Goal: Information Seeking & Learning: Learn about a topic

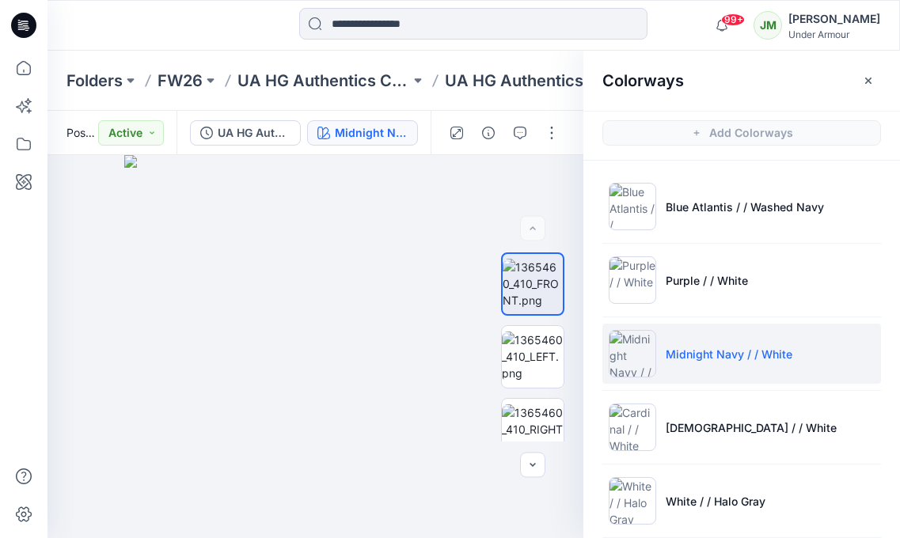
click at [206, 32] on div at bounding box center [154, 25] width 213 height 35
click at [182, 82] on p "FW26" at bounding box center [180, 81] width 45 height 22
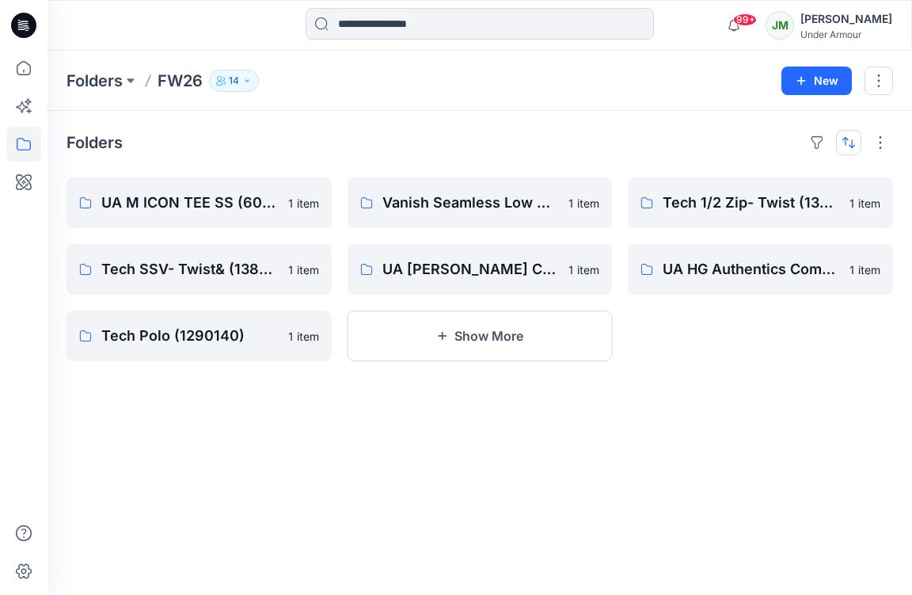
click at [849, 144] on button "button" at bounding box center [848, 142] width 25 height 25
click at [812, 183] on p "Last update" at bounding box center [796, 182] width 100 height 17
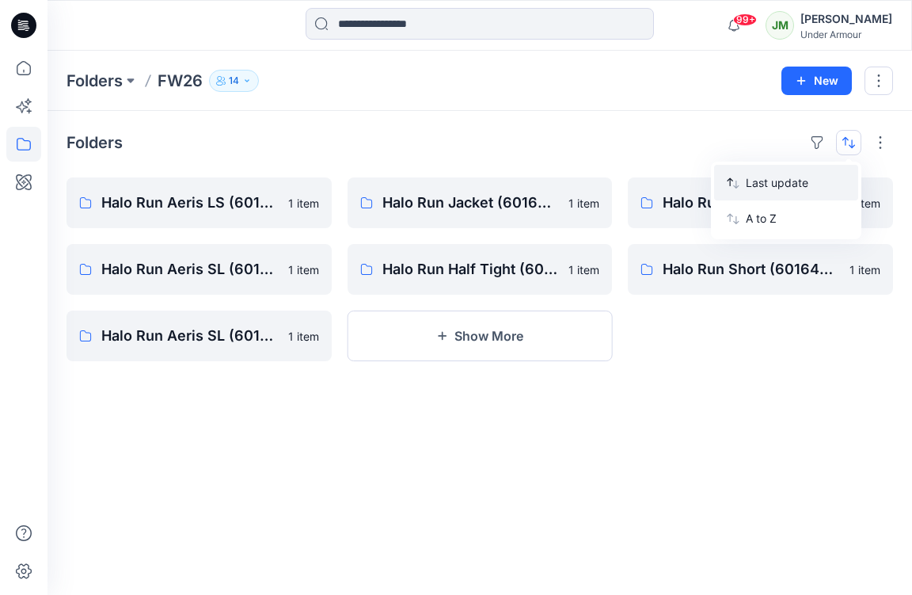
click at [811, 182] on p "Last update" at bounding box center [796, 182] width 100 height 17
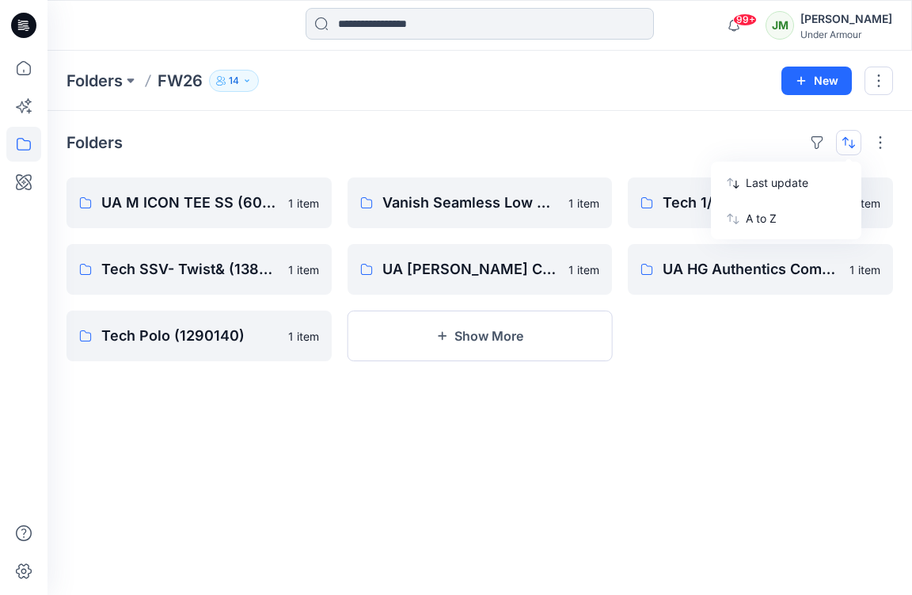
click at [405, 19] on input at bounding box center [480, 24] width 348 height 32
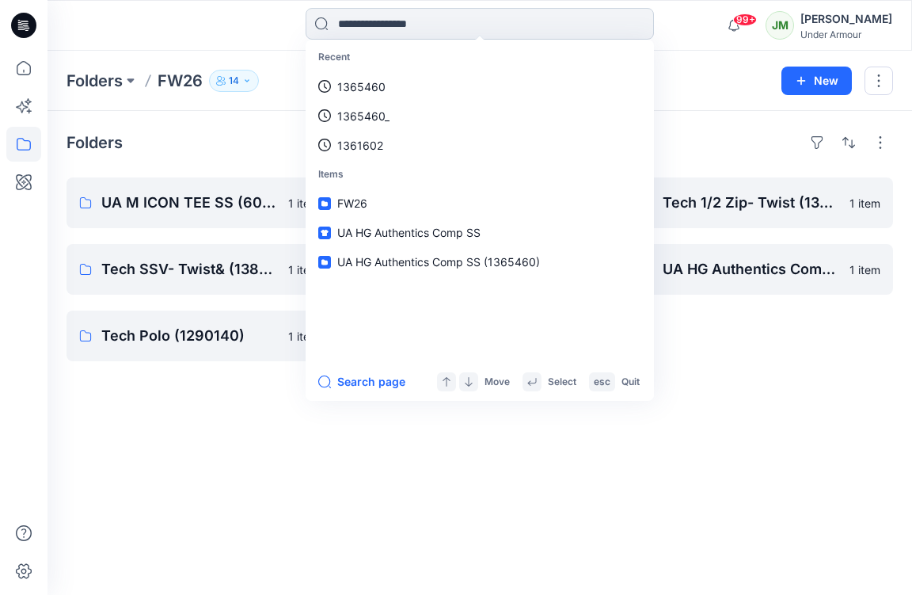
paste input "*******"
type input "*******"
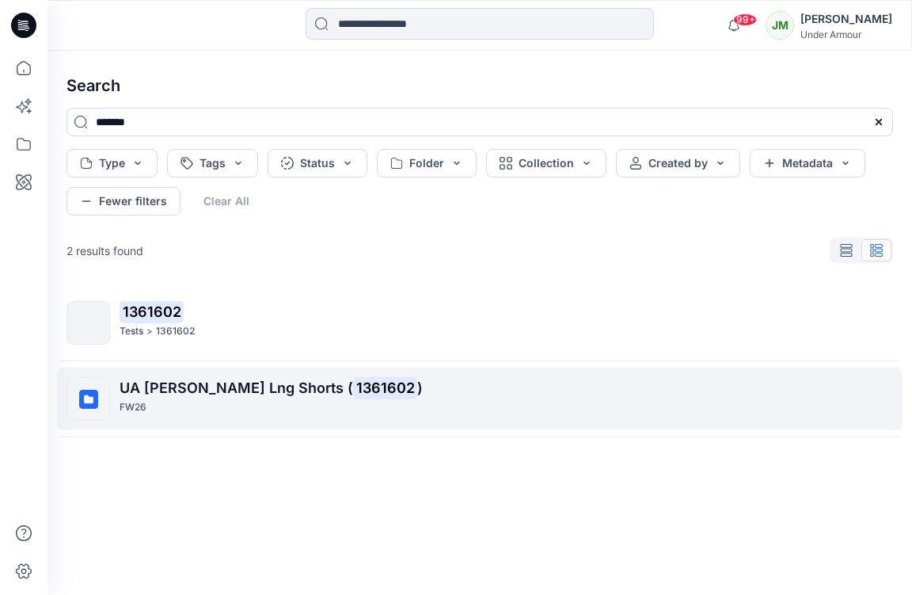
click at [215, 382] on span "UA [PERSON_NAME] Lng Shorts (" at bounding box center [237, 387] width 234 height 17
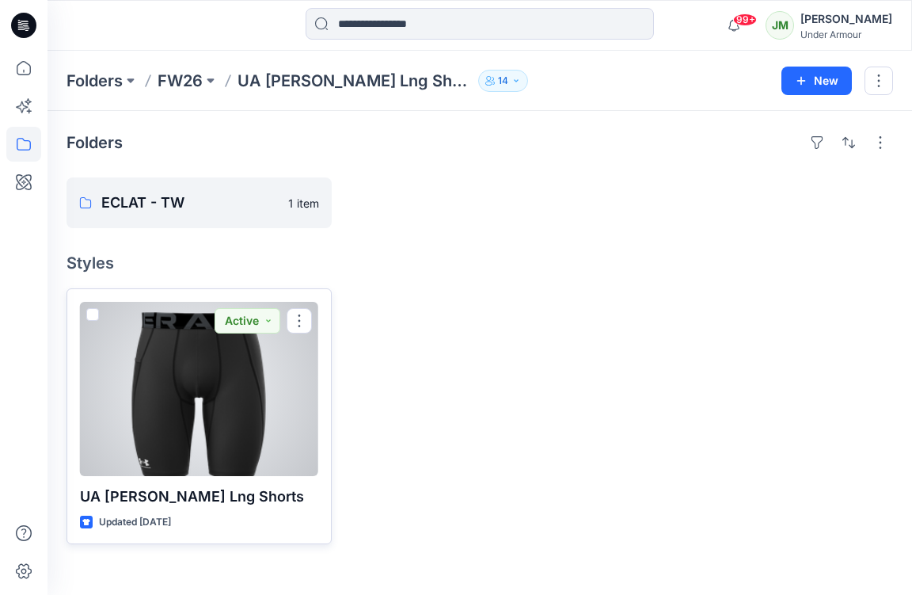
click at [165, 387] on div at bounding box center [199, 389] width 238 height 174
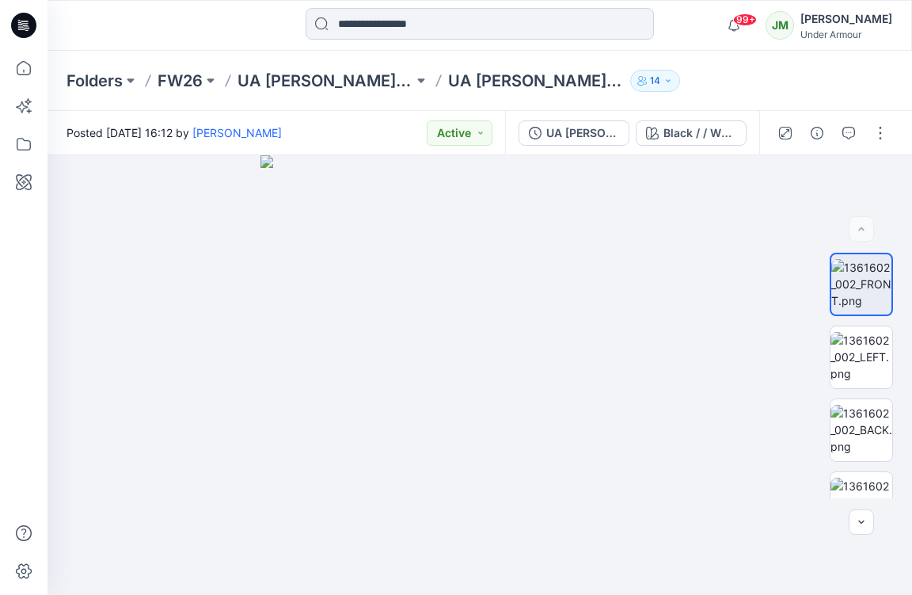
click at [365, 20] on input at bounding box center [480, 24] width 348 height 32
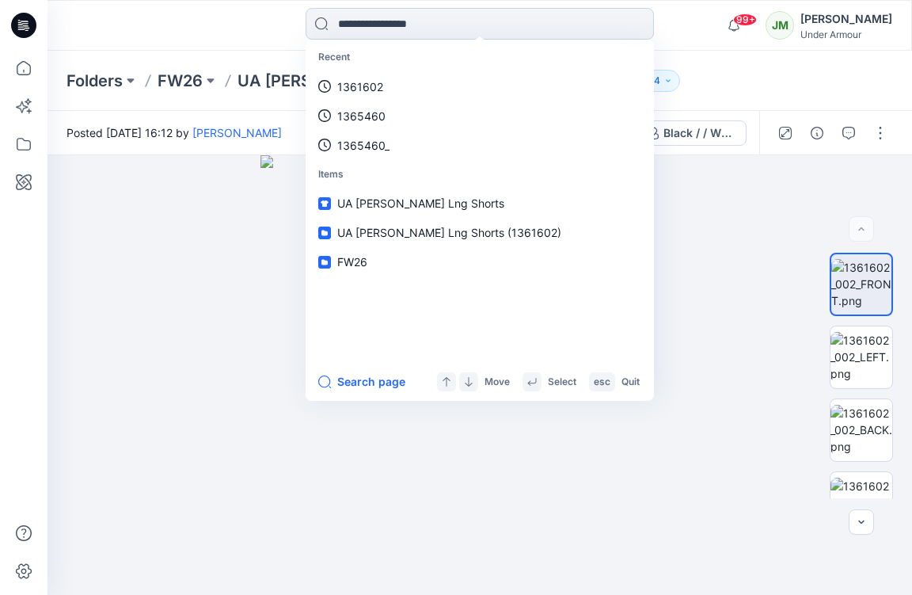
paste input "*******"
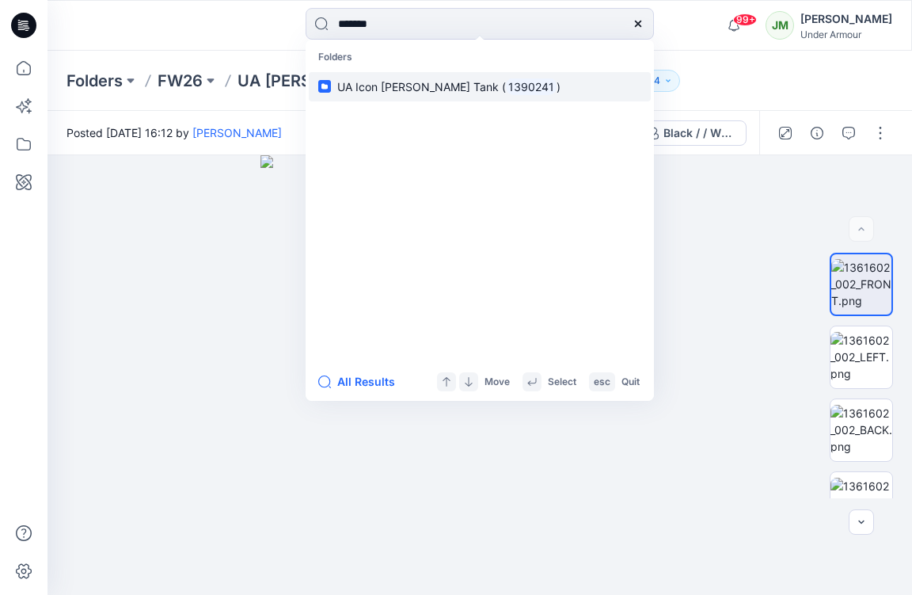
type input "*******"
click at [395, 88] on span "UA Icon [PERSON_NAME] Tank (" at bounding box center [421, 86] width 169 height 13
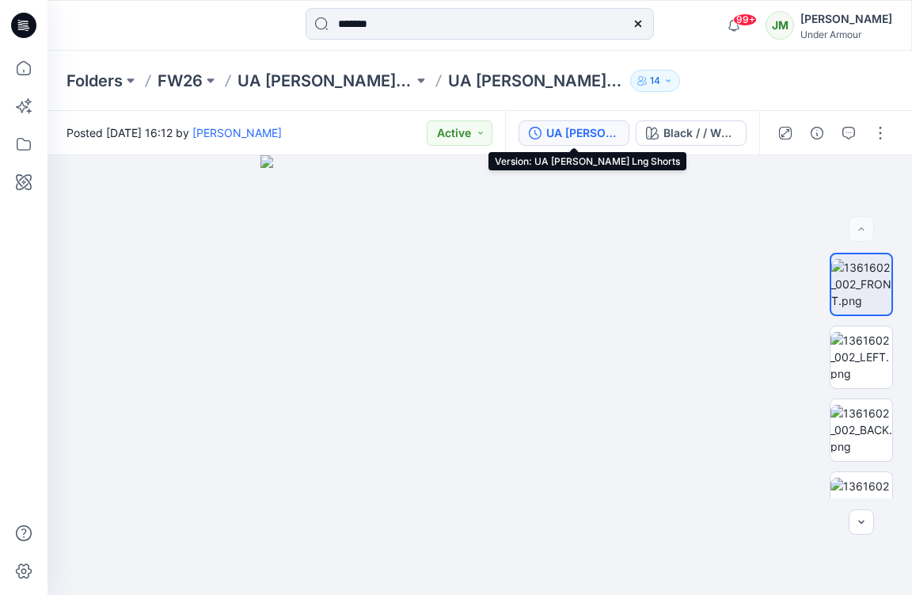
click at [582, 132] on div "UA [PERSON_NAME] Lng Shorts" at bounding box center [582, 132] width 73 height 17
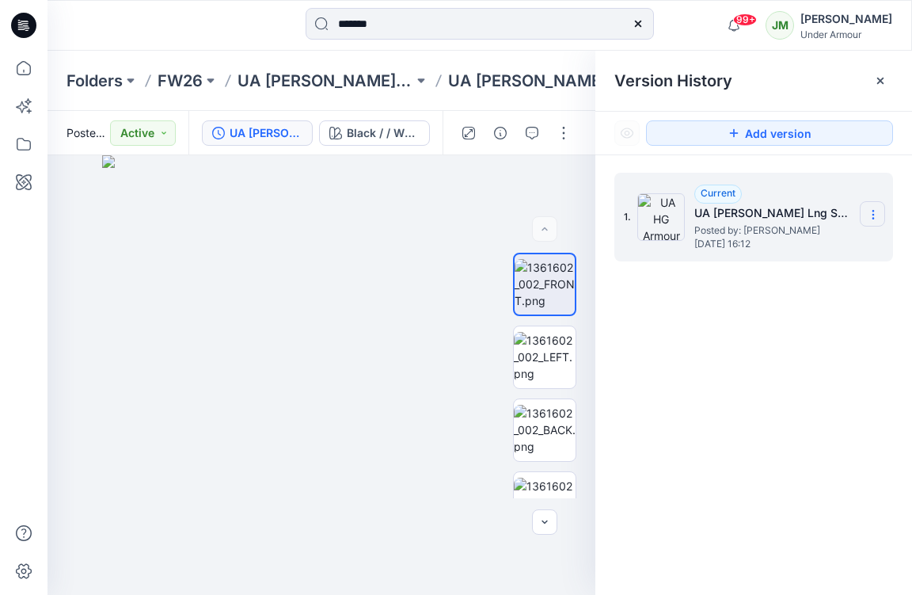
click at [876, 212] on icon at bounding box center [873, 214] width 13 height 13
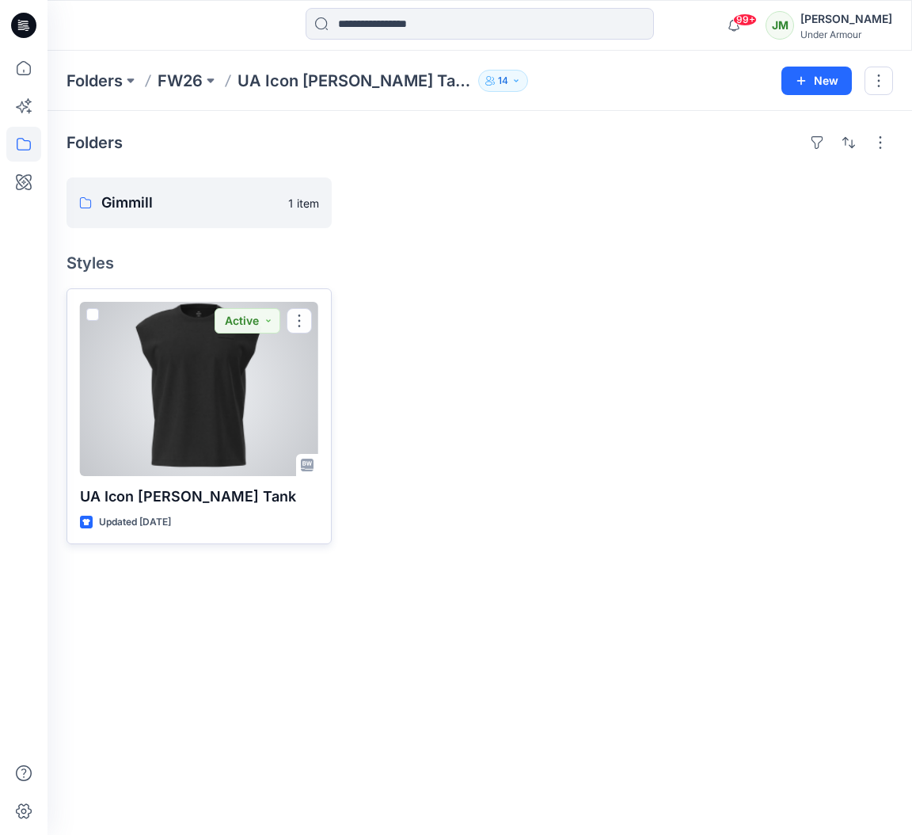
click at [229, 356] on div at bounding box center [199, 389] width 238 height 174
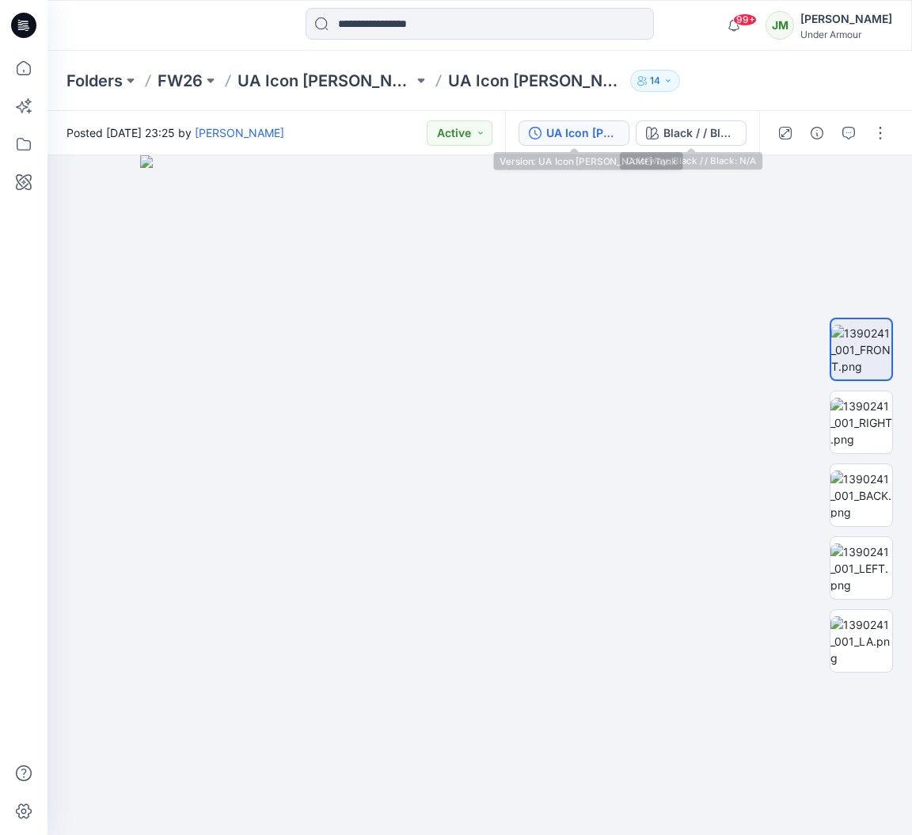
click at [568, 137] on div "UA Icon HW Cotton Tank" at bounding box center [582, 132] width 73 height 17
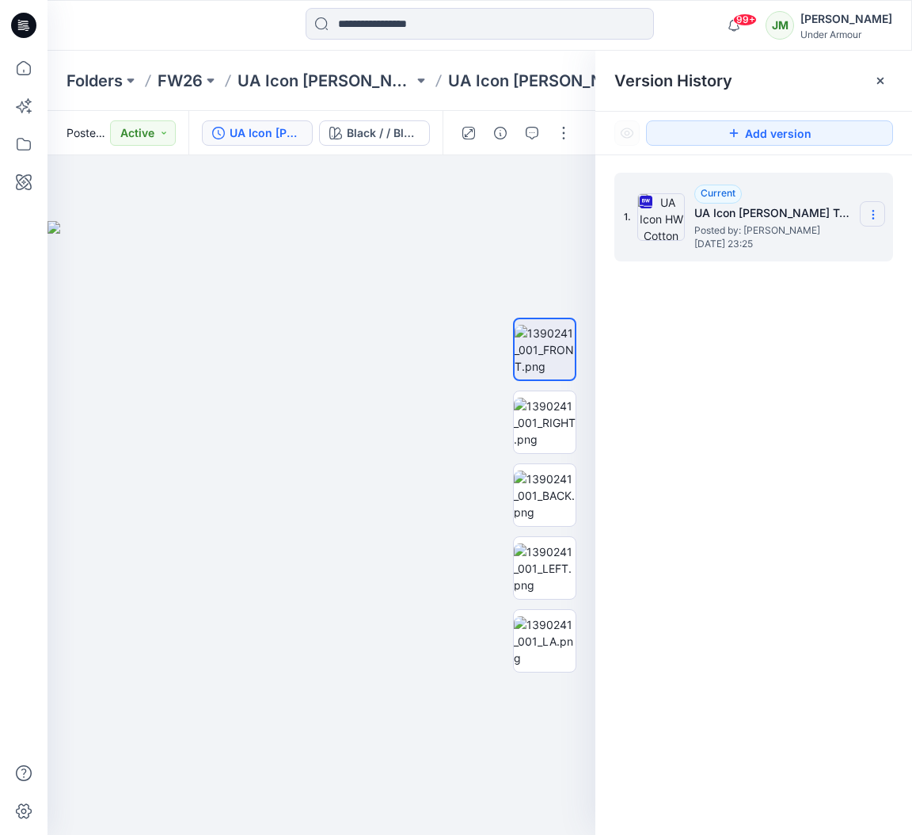
click at [872, 209] on icon at bounding box center [873, 214] width 13 height 13
click at [500, 30] on input at bounding box center [480, 24] width 348 height 32
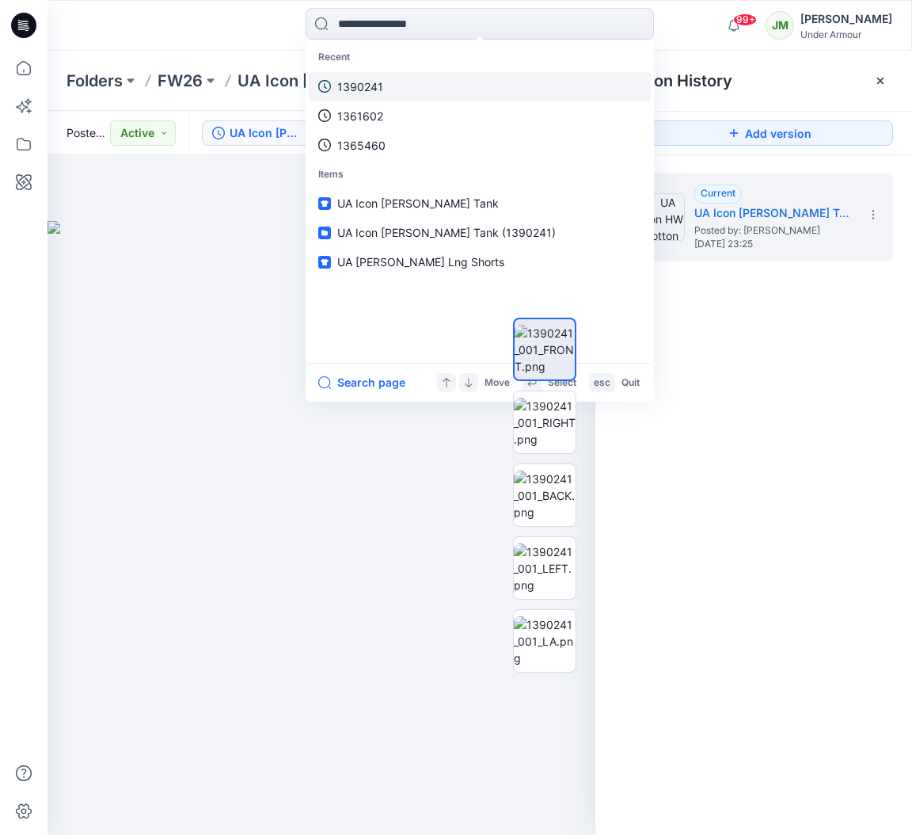
click at [473, 86] on link "1390241" at bounding box center [480, 86] width 342 height 29
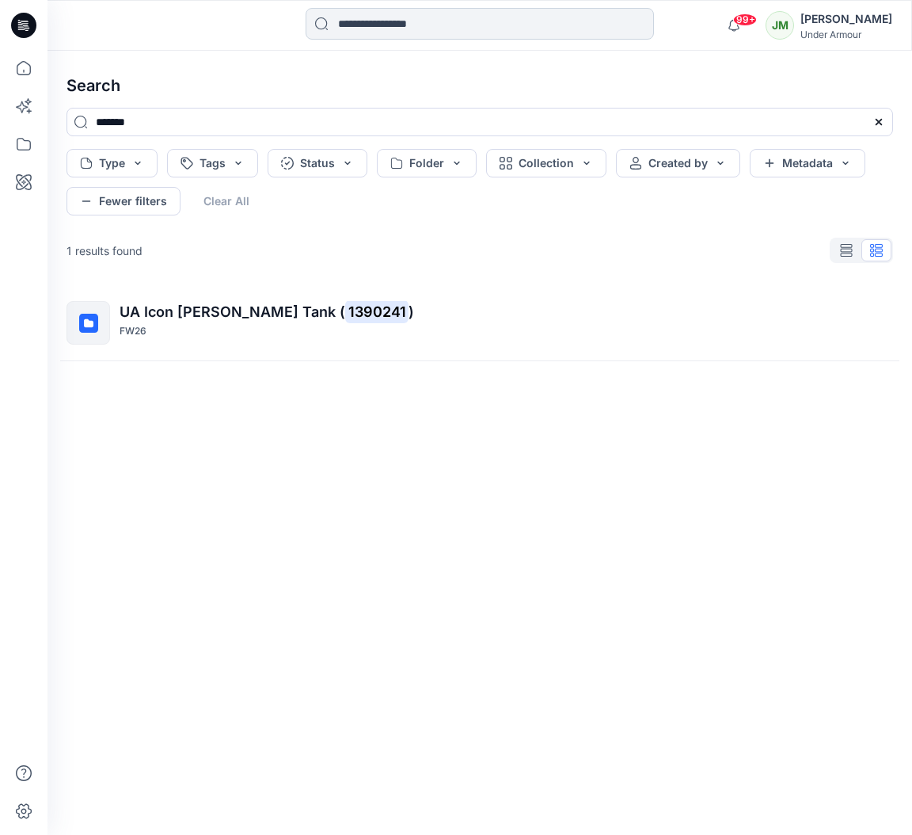
click at [428, 26] on input at bounding box center [480, 24] width 348 height 32
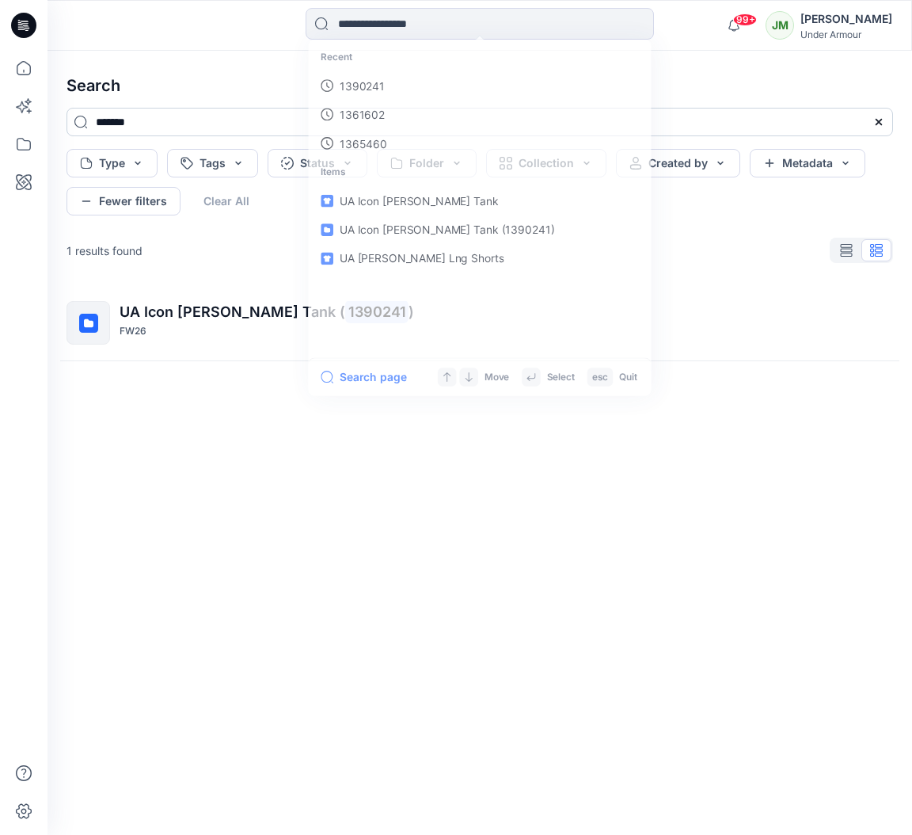
click at [137, 122] on input "*******" at bounding box center [480, 122] width 827 height 29
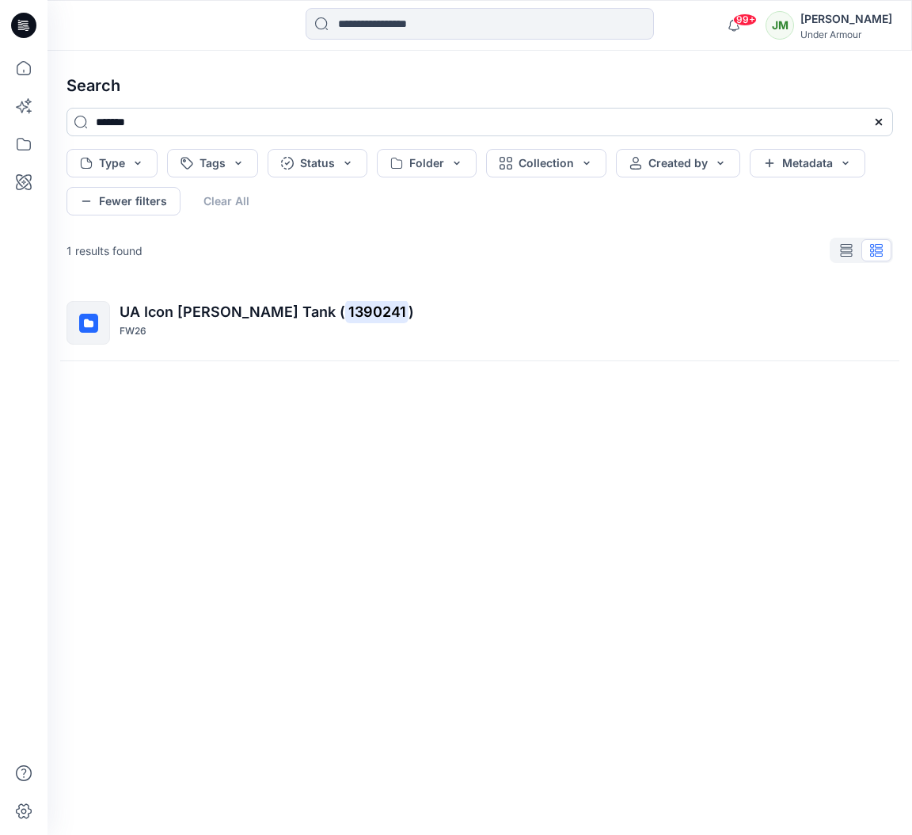
drag, startPoint x: 131, startPoint y: 122, endPoint x: 177, endPoint y: 121, distance: 46.7
click at [177, 121] on input "*******" at bounding box center [480, 122] width 827 height 29
type input "*******"
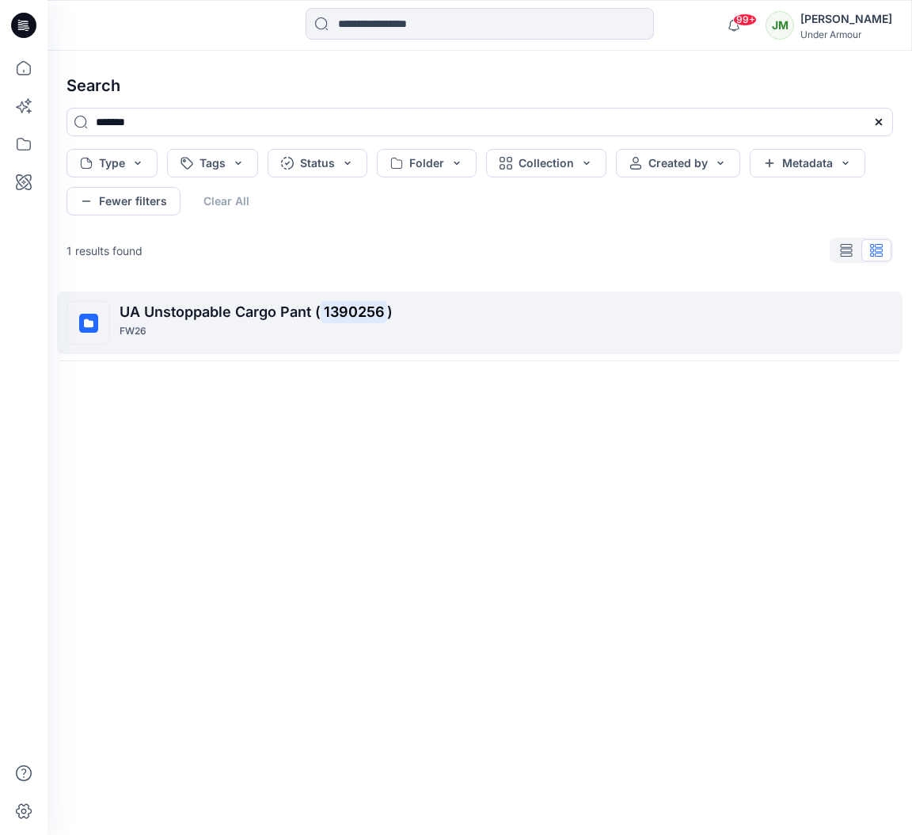
click at [270, 307] on span "UA Unstoppable Cargo Pant (" at bounding box center [220, 311] width 201 height 17
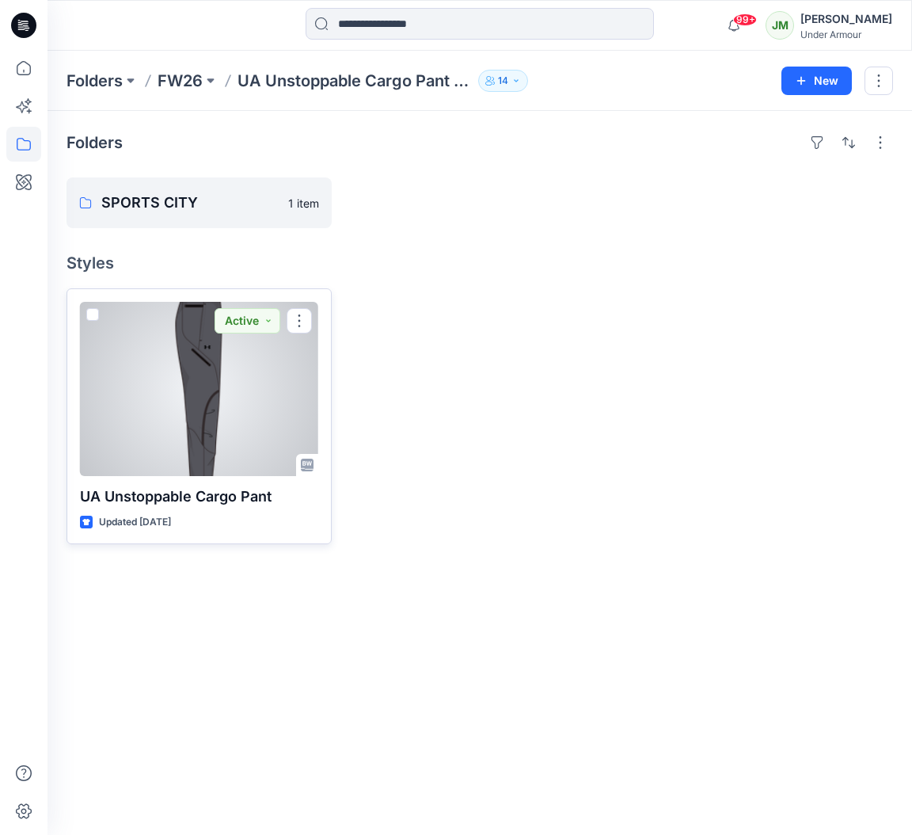
click at [240, 410] on div at bounding box center [199, 389] width 238 height 174
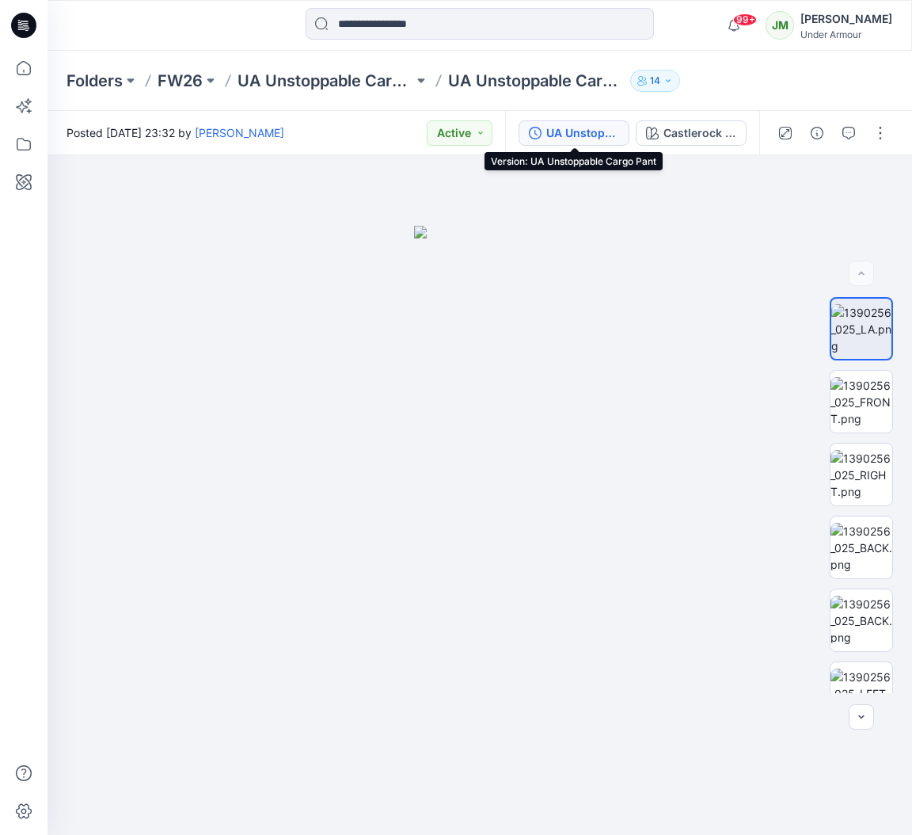
click at [584, 132] on div "UA Unstoppable Cargo Pant" at bounding box center [582, 132] width 73 height 17
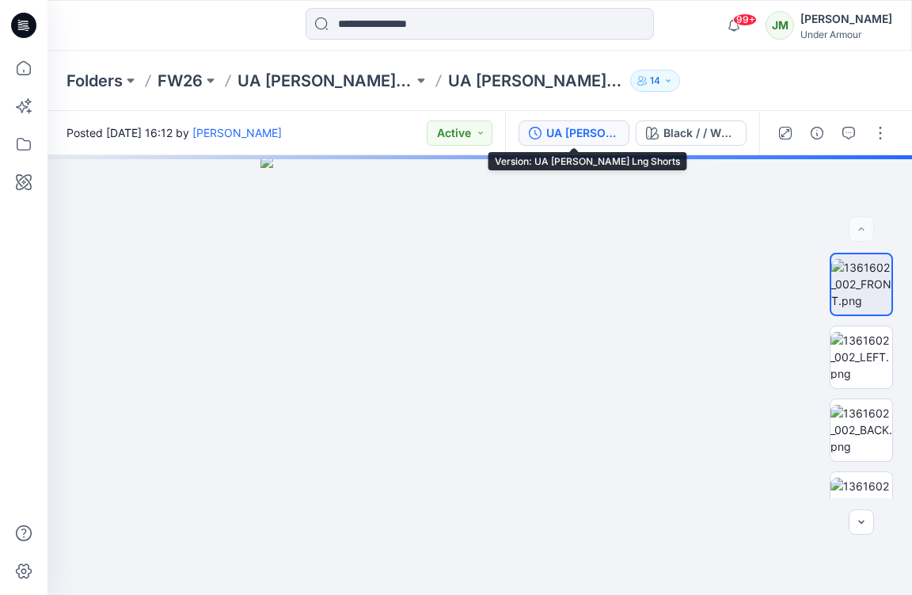
click at [559, 132] on div "UA [PERSON_NAME] Lng Shorts" at bounding box center [582, 132] width 73 height 17
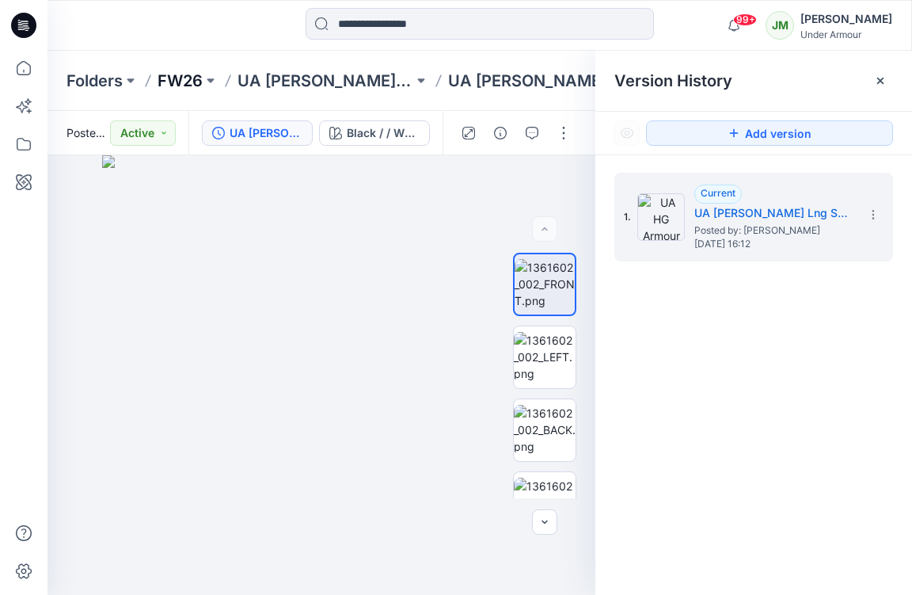
click at [177, 82] on p "FW26" at bounding box center [180, 81] width 45 height 22
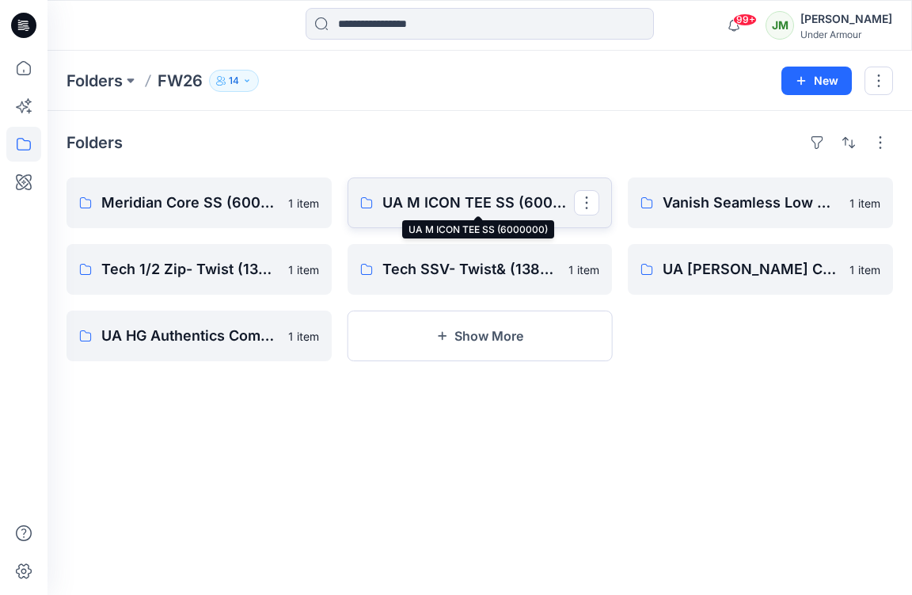
click at [402, 203] on p "UA M ICON TEE SS (6000000)" at bounding box center [478, 203] width 192 height 22
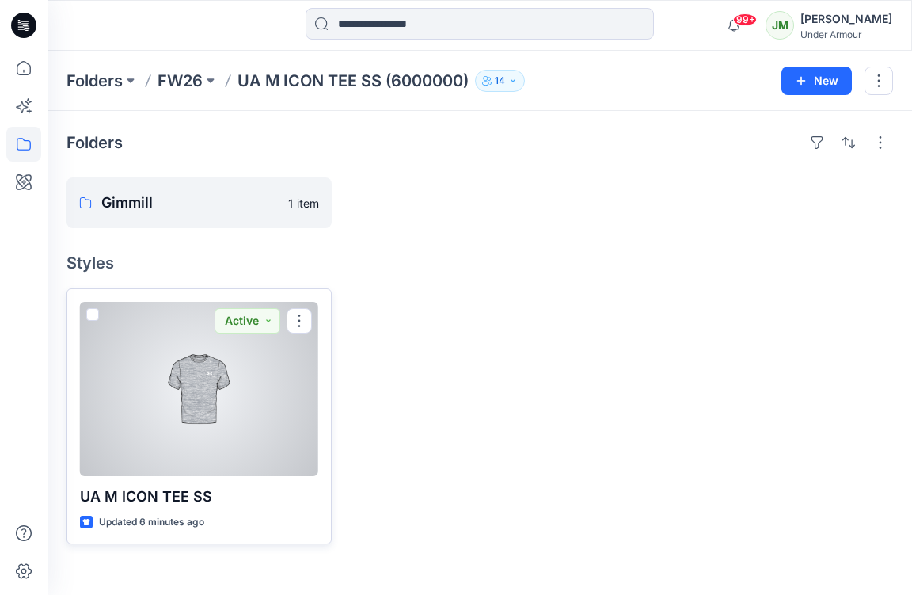
click at [259, 368] on div at bounding box center [199, 389] width 238 height 174
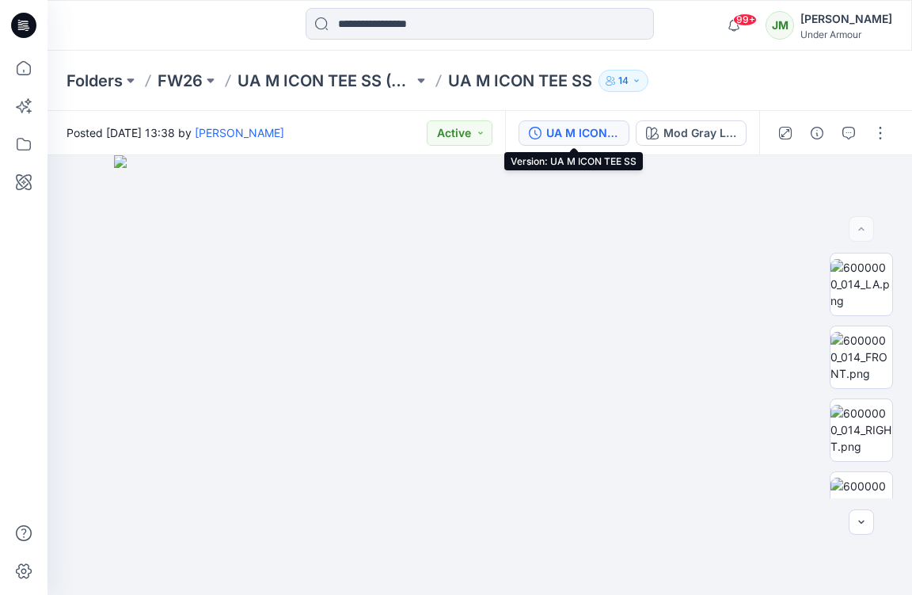
click at [606, 127] on div "UA M ICON TEE SS" at bounding box center [582, 132] width 73 height 17
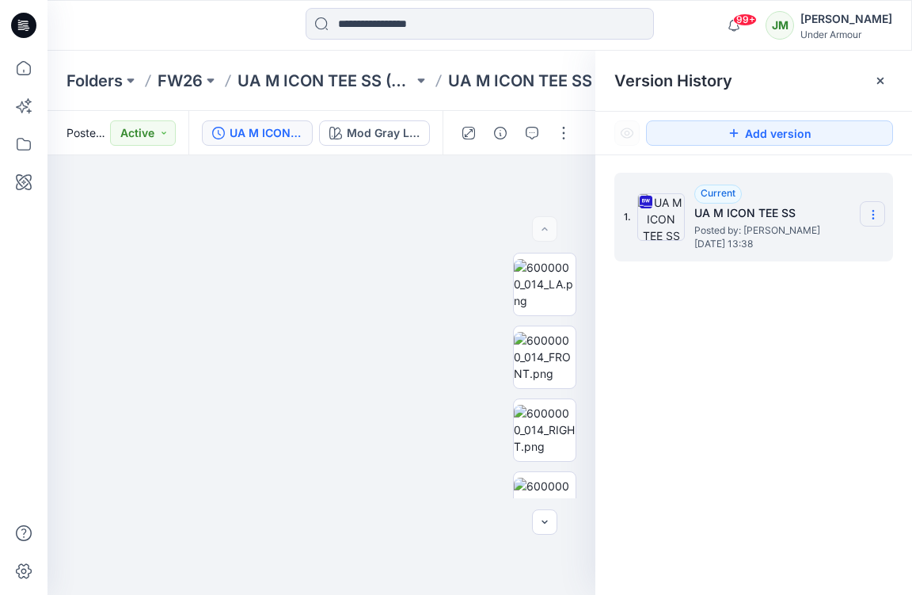
click at [872, 210] on icon at bounding box center [873, 214] width 13 height 13
click at [641, 363] on div "1. Current UA M ICON TEE SS Posted by: Jakub Makowski Monday, September 15, 202…" at bounding box center [753, 386] width 317 height 462
click at [188, 81] on p "FW26" at bounding box center [180, 81] width 45 height 22
